Goal: Task Accomplishment & Management: Manage account settings

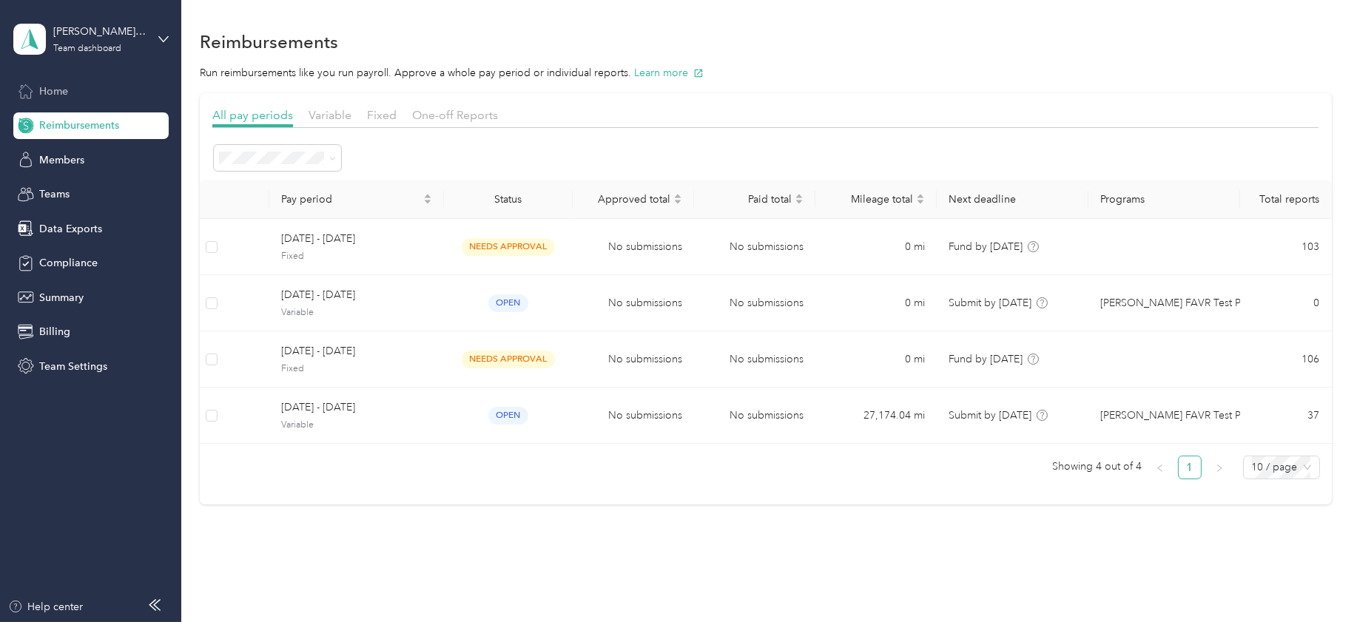
click at [58, 92] on span "Home" at bounding box center [53, 92] width 29 height 16
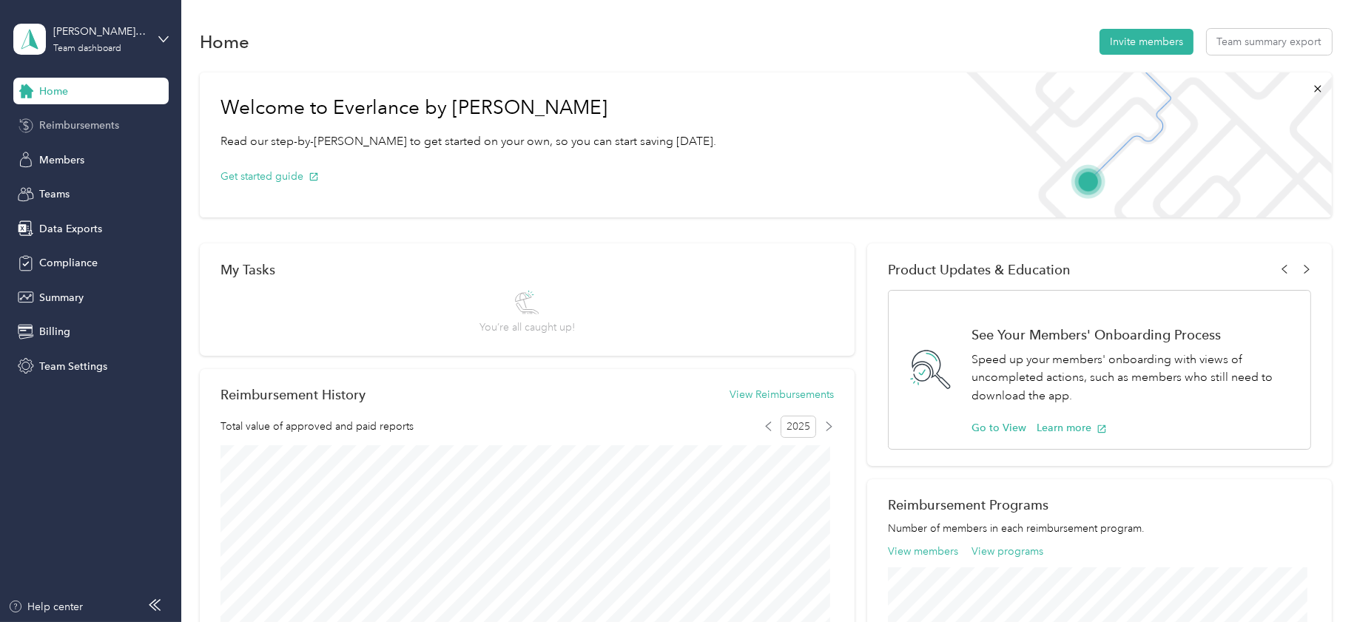
click at [61, 125] on span "Reimbursements" at bounding box center [79, 126] width 80 height 16
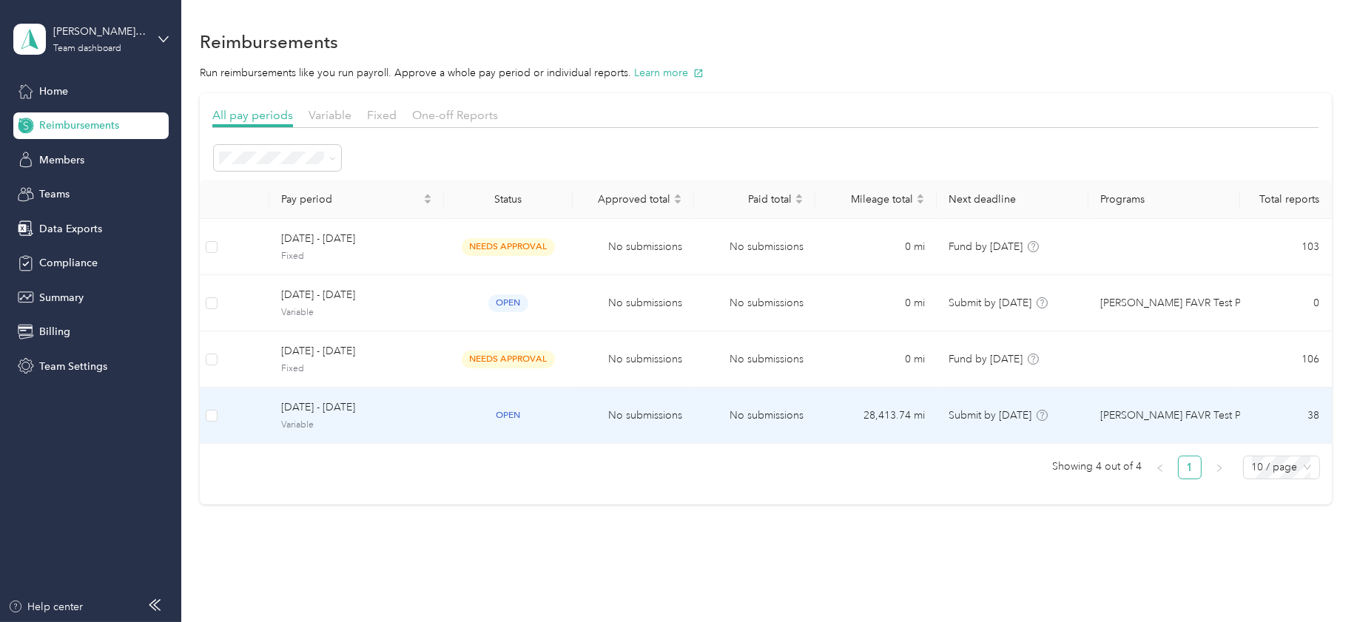
click at [349, 405] on span "[DATE] - [DATE]" at bounding box center [356, 408] width 151 height 16
